Goal: Information Seeking & Learning: Learn about a topic

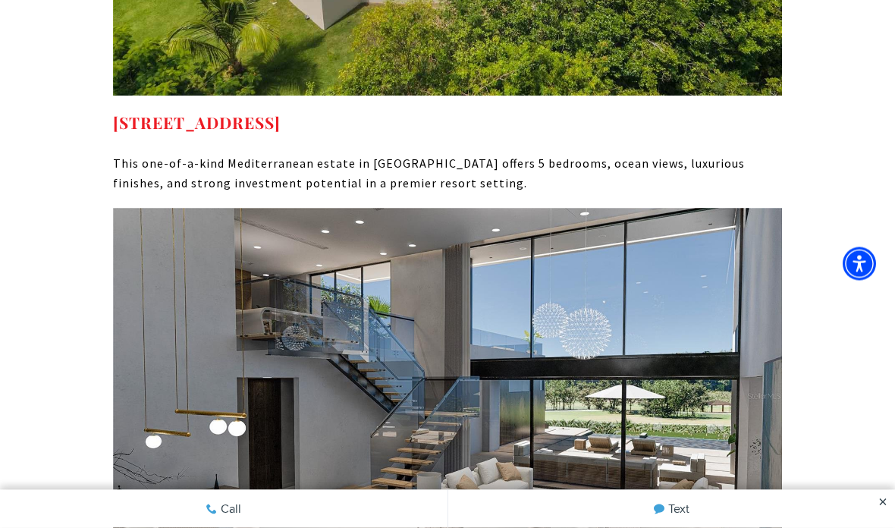
scroll to position [3533, 0]
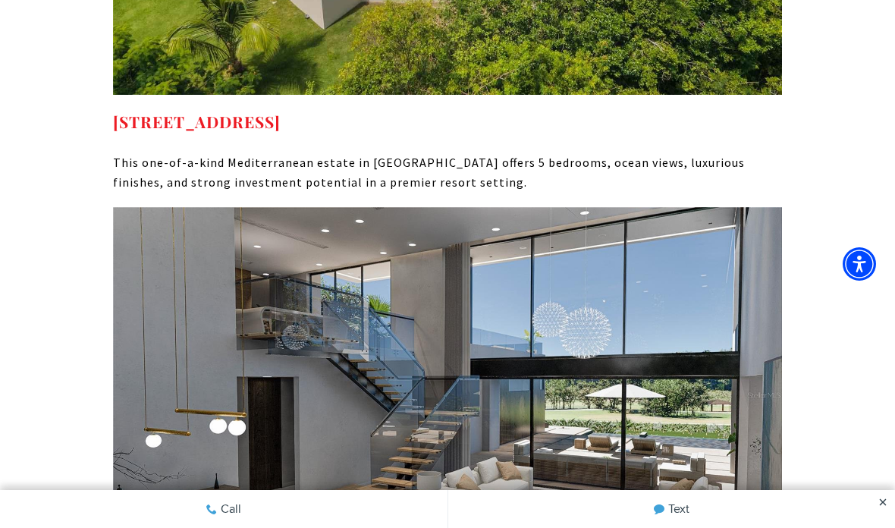
click at [678, 363] on img at bounding box center [447, 395] width 669 height 376
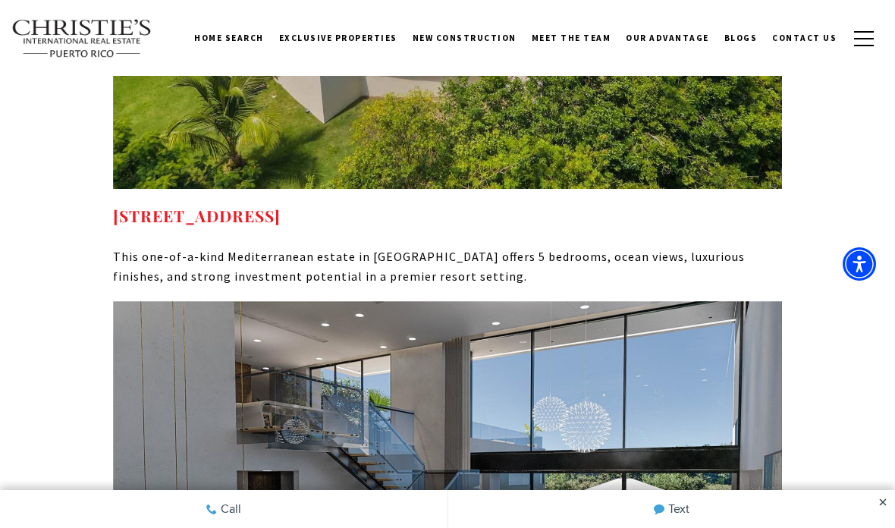
scroll to position [3442, 0]
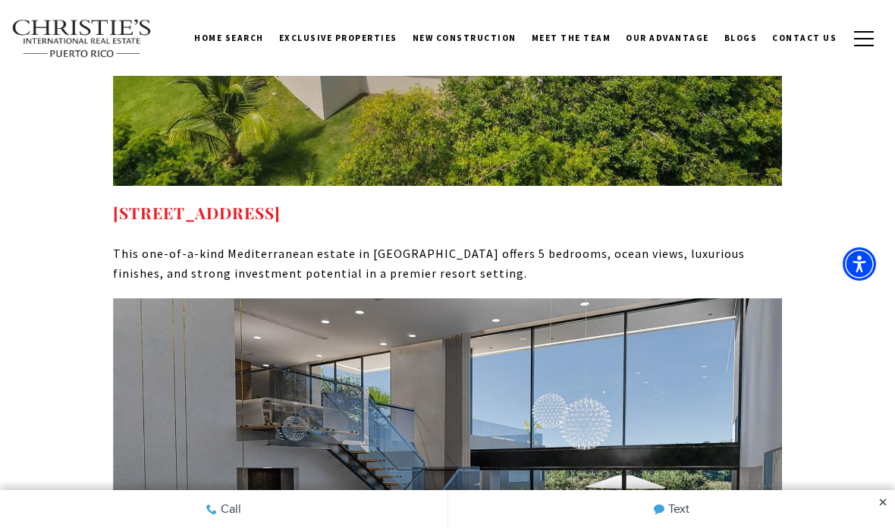
click at [281, 202] on strong "[STREET_ADDRESS]" at bounding box center [197, 212] width 168 height 21
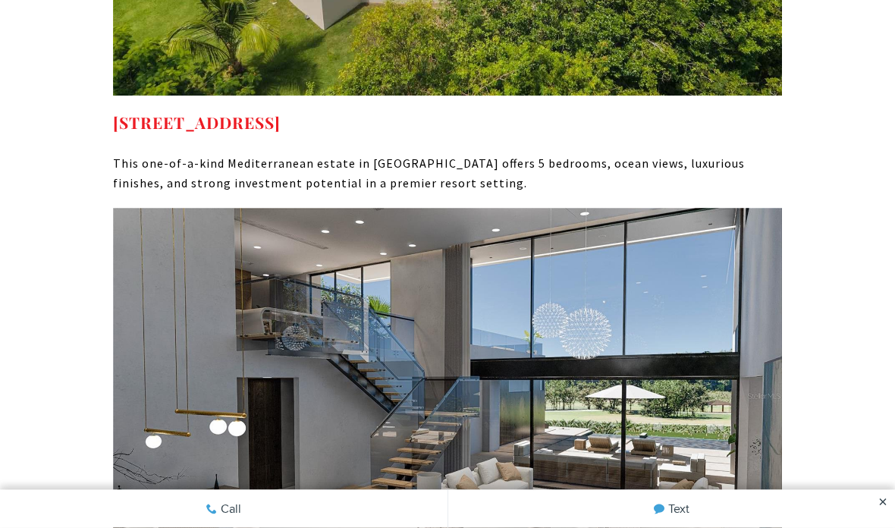
scroll to position [3533, 0]
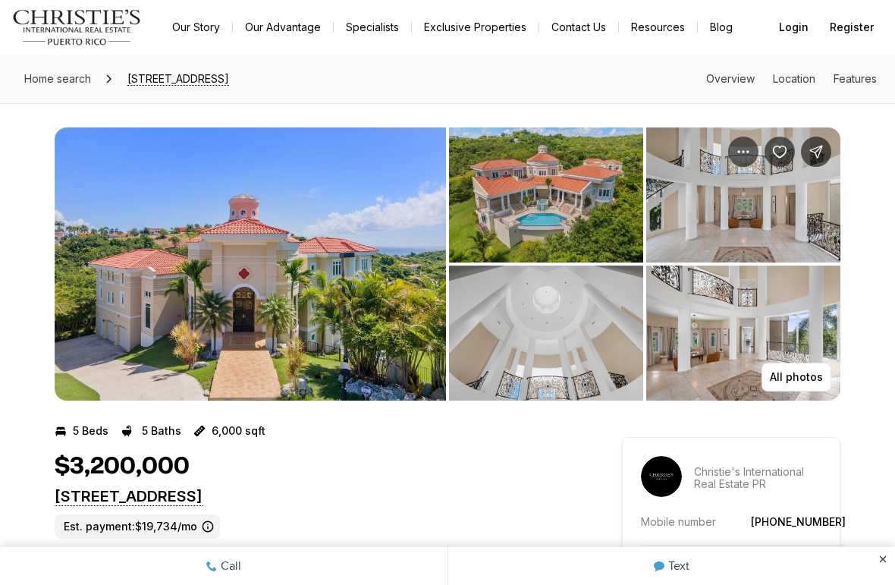
click at [568, 347] on img "View image gallery" at bounding box center [546, 332] width 194 height 135
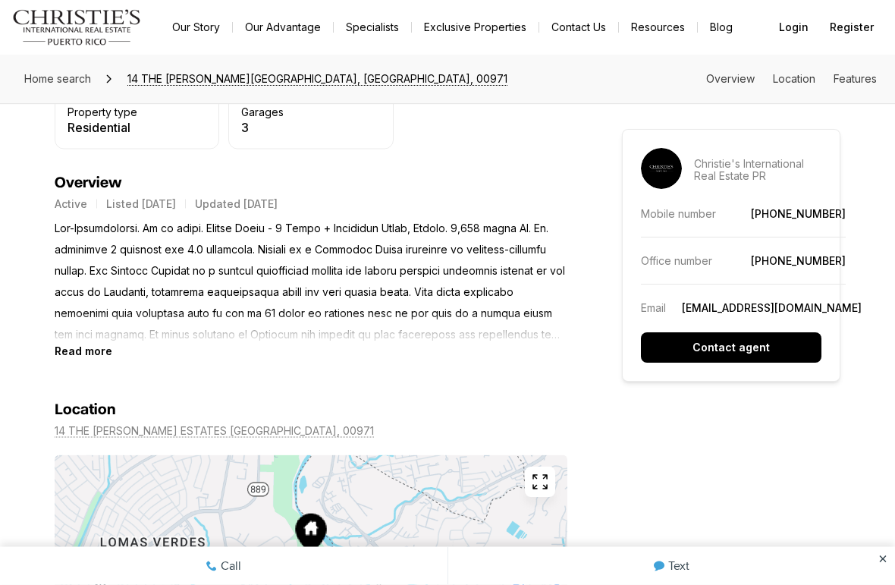
scroll to position [603, 0]
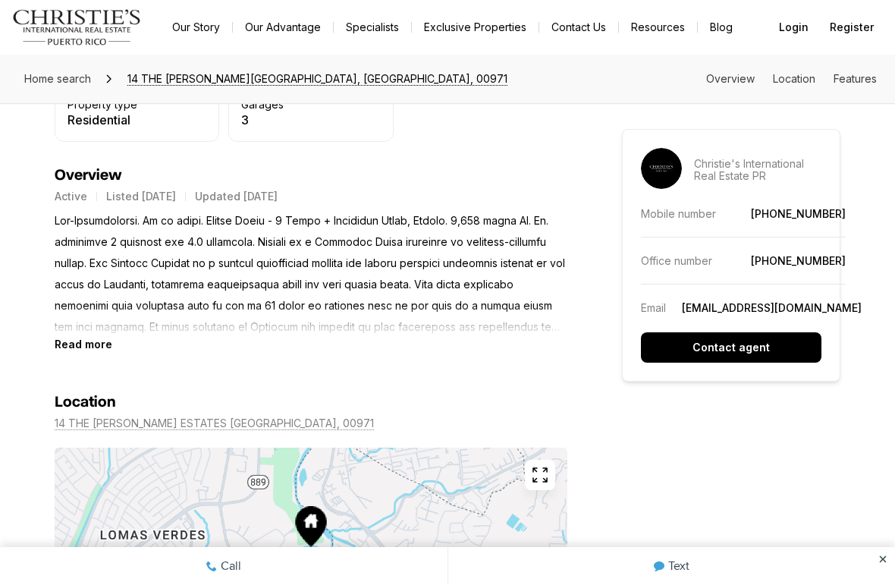
click at [92, 350] on b "Read more" at bounding box center [84, 343] width 58 height 13
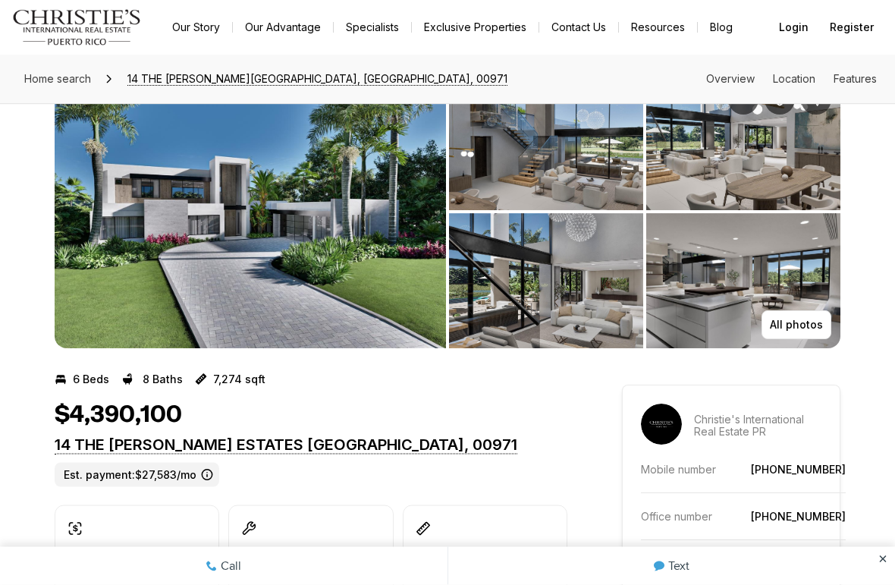
scroll to position [51, 0]
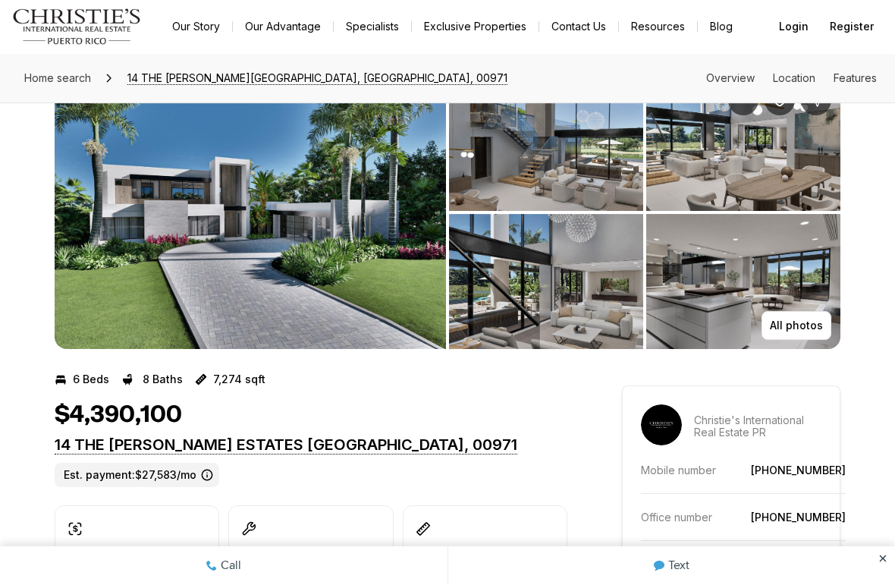
click at [350, 259] on img "View image gallery" at bounding box center [250, 213] width 391 height 273
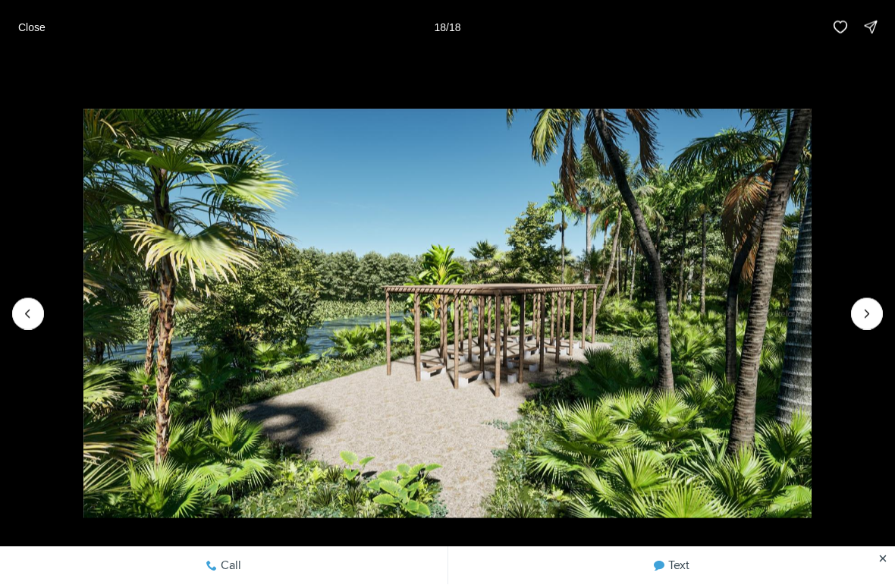
click at [812, 303] on img "18 of 18" at bounding box center [447, 313] width 729 height 409
click at [860, 313] on div at bounding box center [867, 314] width 32 height 32
click at [812, 311] on img "18 of 18" at bounding box center [447, 313] width 729 height 409
click at [39, 14] on button "Close" at bounding box center [31, 27] width 45 height 30
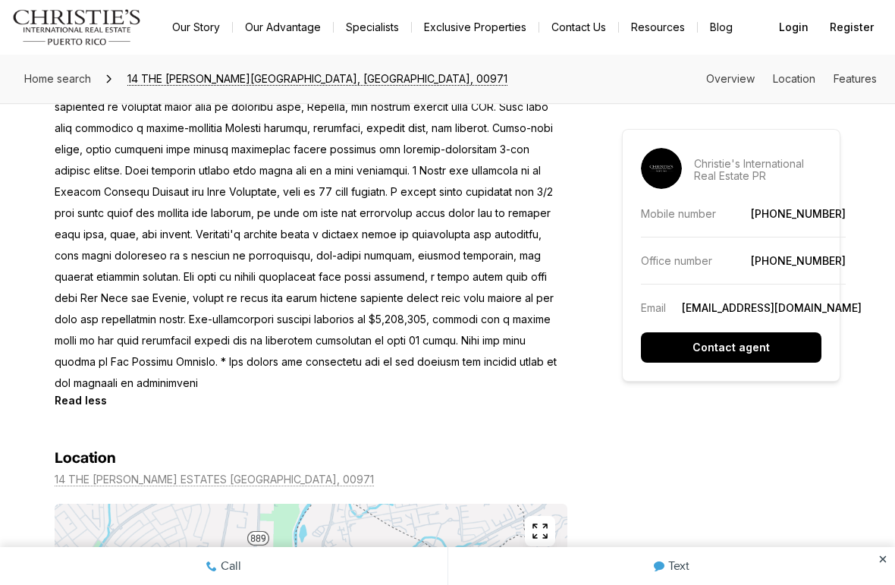
scroll to position [861, 0]
